Goal: Find specific page/section

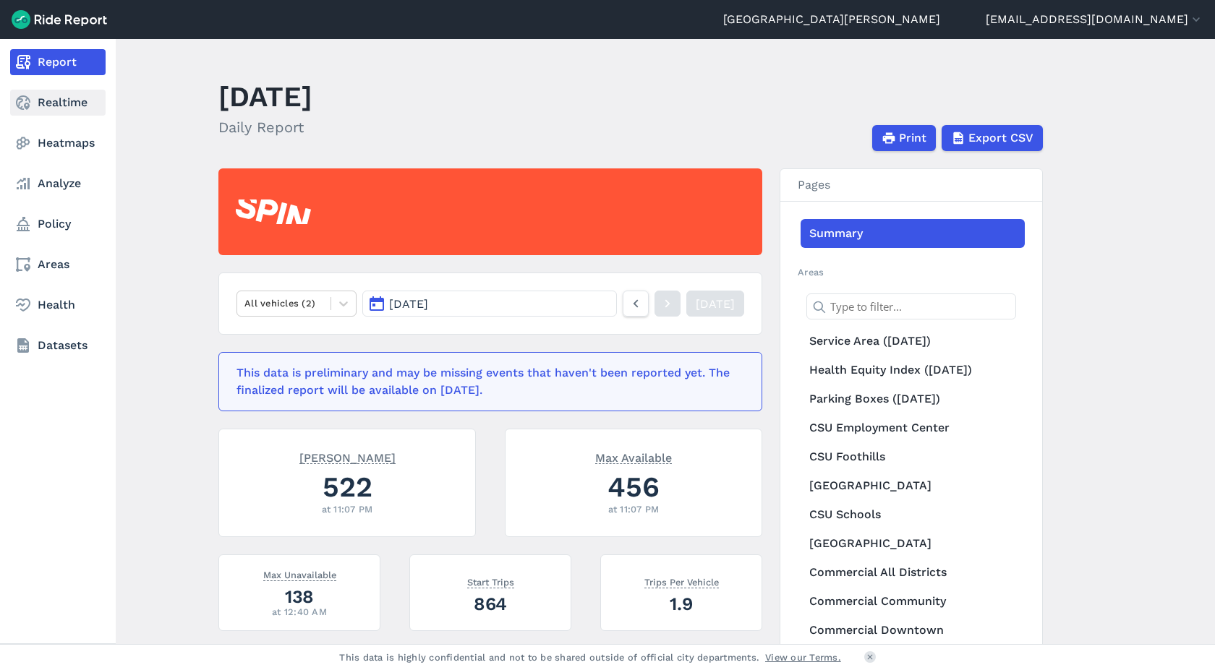
click at [51, 102] on link "Realtime" at bounding box center [57, 103] width 95 height 26
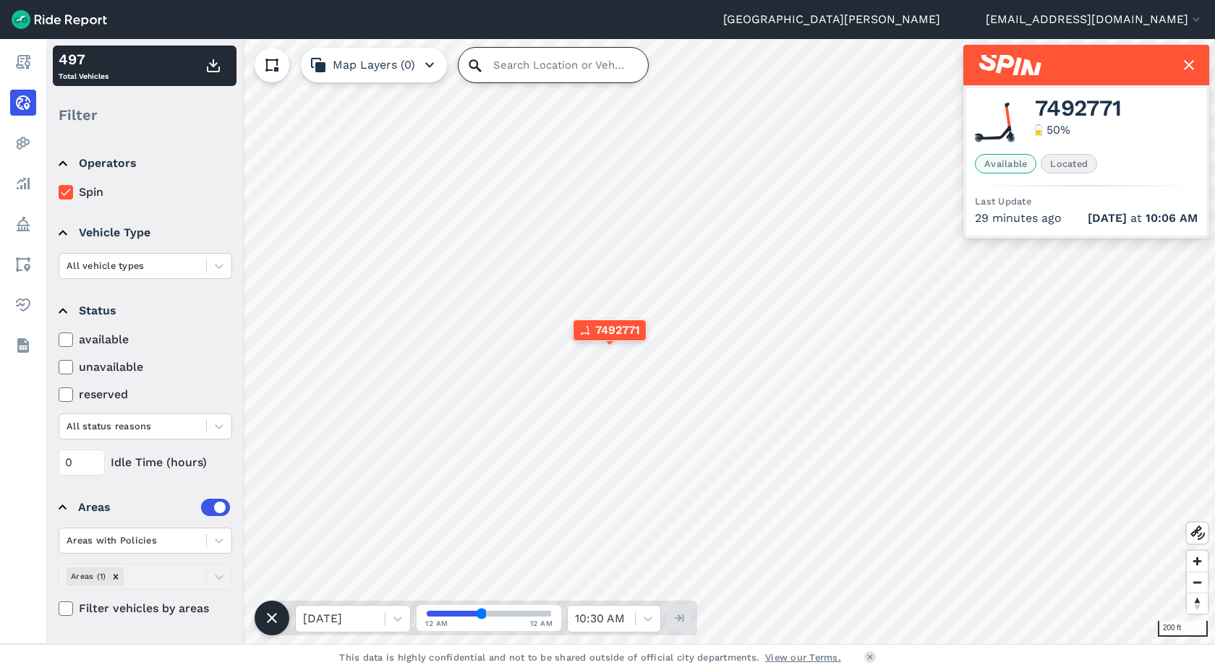
click at [484, 56] on input "Search Location or Vehicles" at bounding box center [552, 65] width 189 height 35
type input "senior center"
click at [497, 71] on input "senior center" at bounding box center [552, 65] width 189 height 35
